Goal: Communication & Community: Ask a question

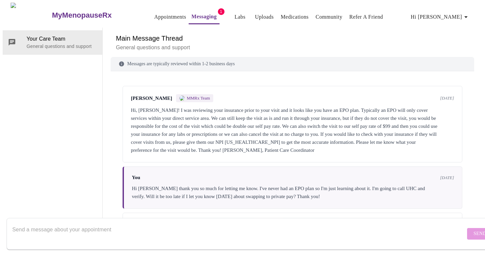
scroll to position [1004, 0]
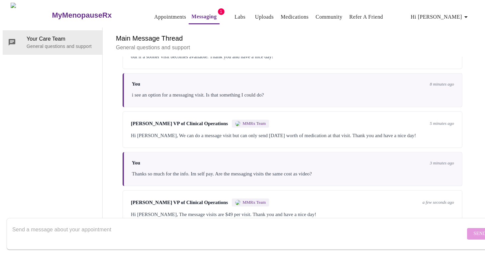
click at [116, 223] on textarea "Send a message about your appointment" at bounding box center [238, 233] width 453 height 21
click at [40, 223] on textarea "Thank you. Could you please add me to the cancellation list? Thanks!" at bounding box center [238, 233] width 453 height 21
type textarea "Could you please add me to the cancellation list? Thanks!"
click at [474, 229] on span "Send" at bounding box center [480, 233] width 13 height 8
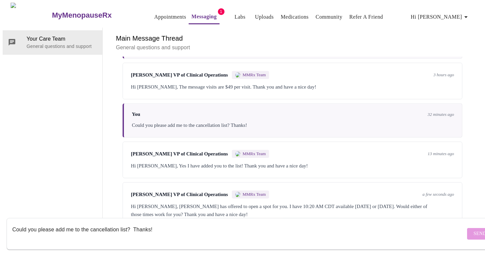
scroll to position [1135, 0]
click at [53, 223] on textarea "Could you please add me to the cancellation list? Thanks!" at bounding box center [238, 233] width 453 height 21
type textarea "yes [DATE] would be great thank you so much!"
click at [474, 229] on span "Send" at bounding box center [480, 233] width 13 height 8
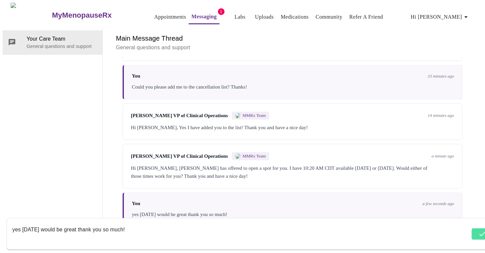
scroll to position [1175, 0]
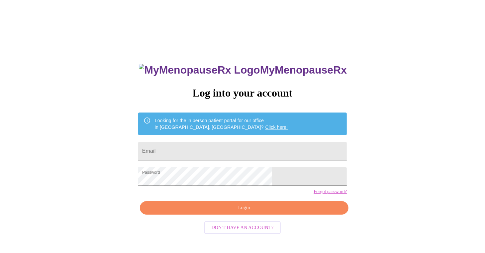
click at [244, 212] on span "Login" at bounding box center [244, 207] width 193 height 8
click at [206, 152] on input "Email" at bounding box center [242, 151] width 209 height 19
type input "Dmjrn1313@gmail.com"
click at [247, 212] on span "Login" at bounding box center [244, 207] width 193 height 8
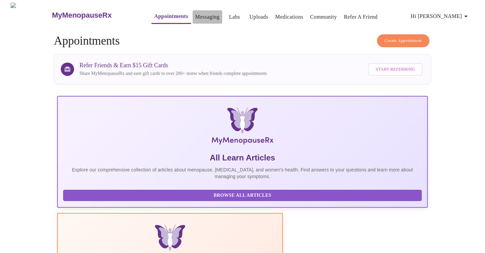
click at [195, 14] on link "Messaging" at bounding box center [207, 16] width 24 height 9
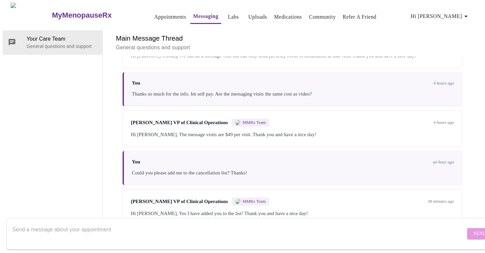
scroll to position [1175, 0]
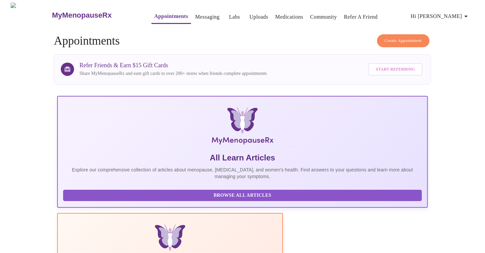
click at [465, 14] on icon "button" at bounding box center [466, 16] width 8 height 8
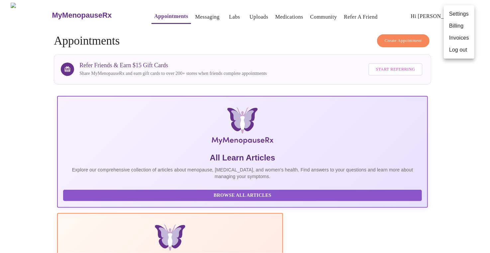
click at [476, 151] on div at bounding box center [245, 126] width 490 height 253
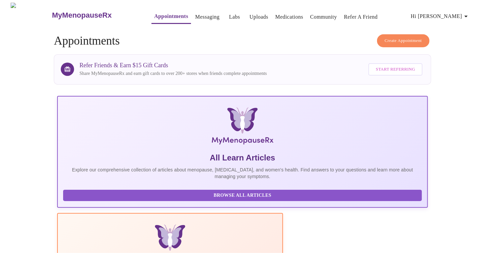
click at [195, 12] on link "Messaging" at bounding box center [207, 16] width 24 height 9
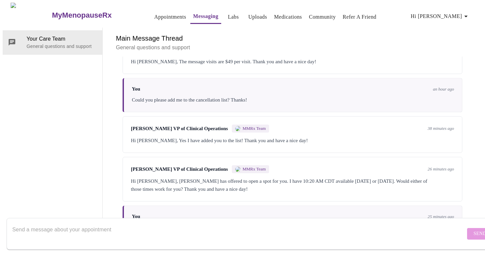
scroll to position [1175, 0]
